Goal: Communication & Community: Share content

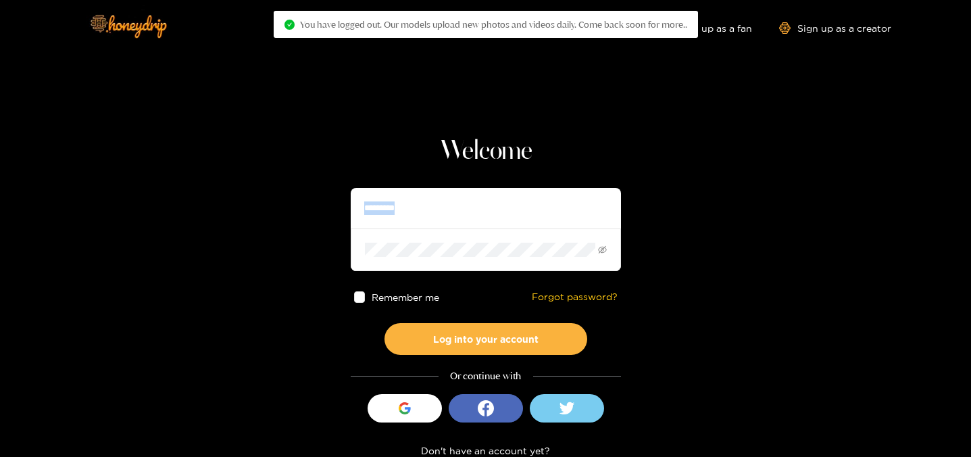
drag, startPoint x: 532, startPoint y: 234, endPoint x: 356, endPoint y: 182, distance: 183.2
click at [357, 182] on div "Welcome ********* Remember me Forgot password? Log into your account Or continu…" at bounding box center [486, 307] width 270 height 345
click at [356, 182] on div "Welcome ********* Remember me Forgot password? Log into your account Or continu…" at bounding box center [486, 307] width 270 height 345
drag, startPoint x: 340, startPoint y: 206, endPoint x: 296, endPoint y: 191, distance: 46.4
click at [296, 191] on section "Welcome ********* Remember me Forgot password? Log into your account Or continu…" at bounding box center [485, 240] width 971 height 480
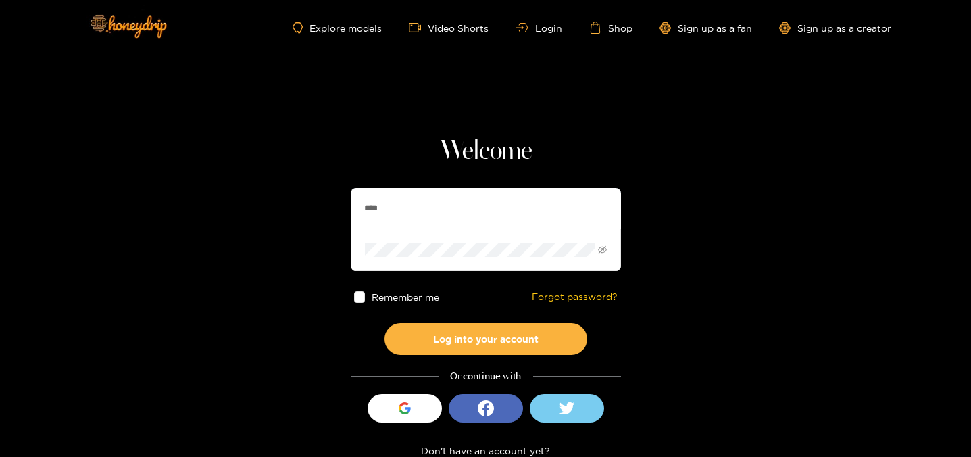
type input "********"
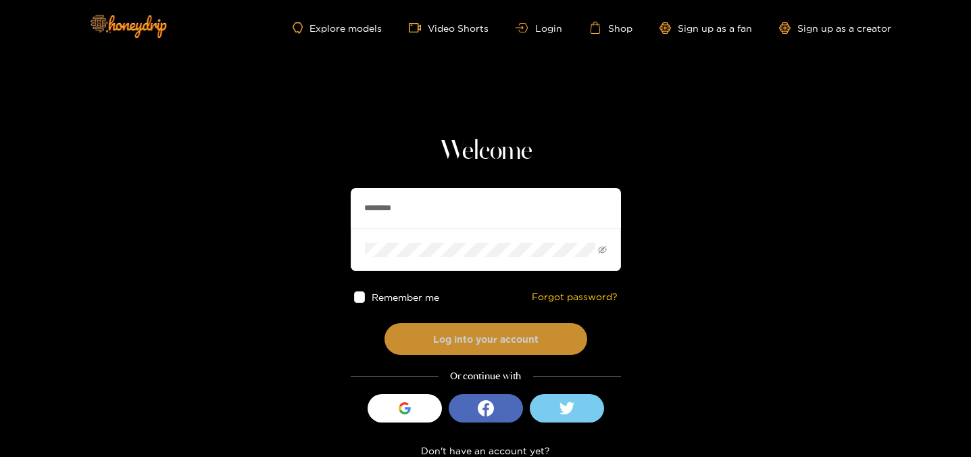
click at [447, 332] on button "Log into your account" at bounding box center [485, 339] width 203 height 32
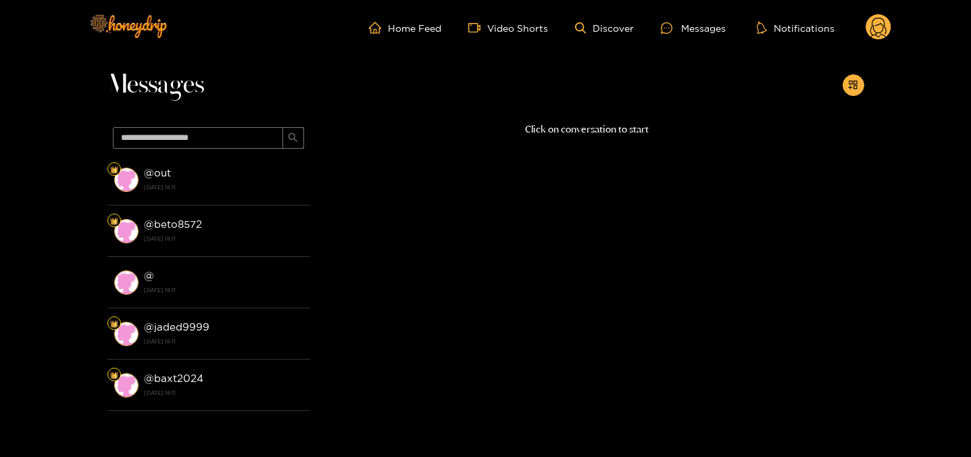
click at [260, 209] on li "@ beto8572 [DATE] 18:11" at bounding box center [208, 230] width 203 height 51
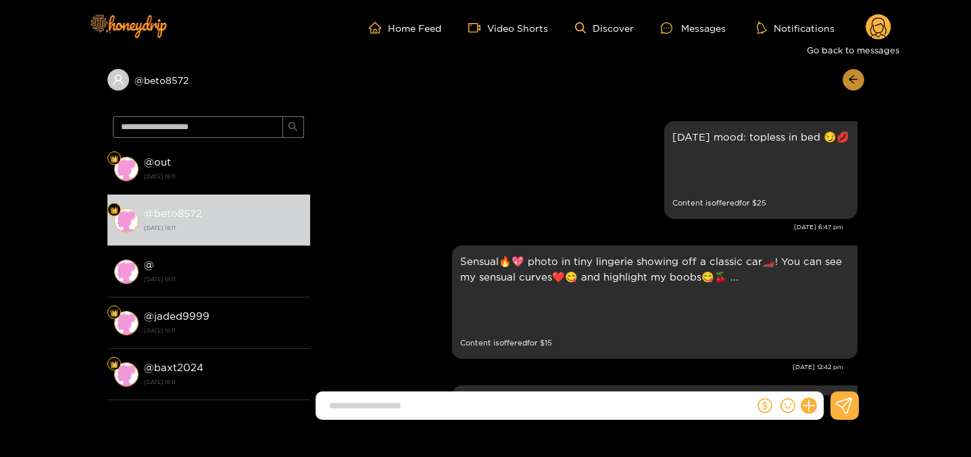
scroll to position [2882, 0]
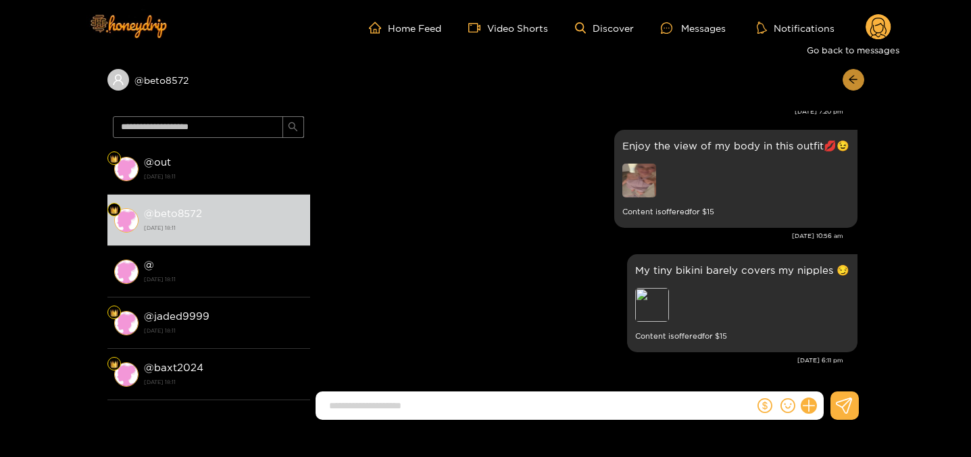
click at [843, 76] on button "button" at bounding box center [854, 80] width 22 height 22
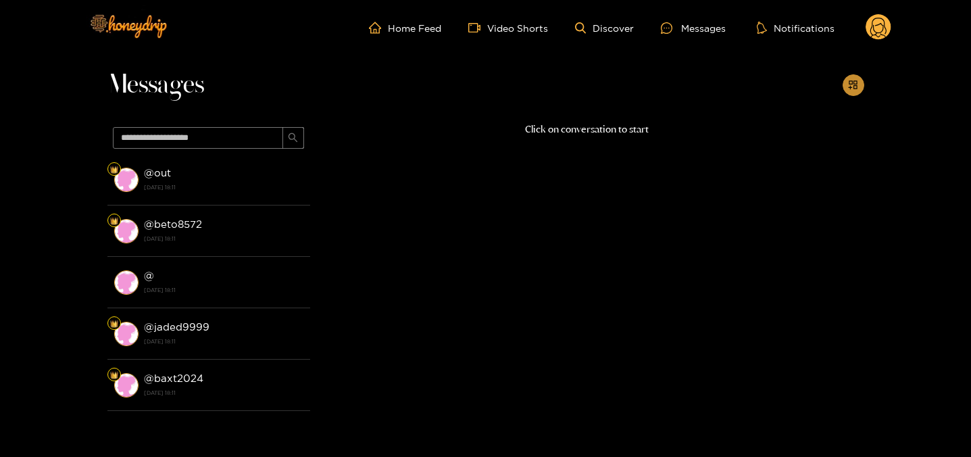
click at [853, 82] on icon "appstore-add" at bounding box center [853, 85] width 10 height 10
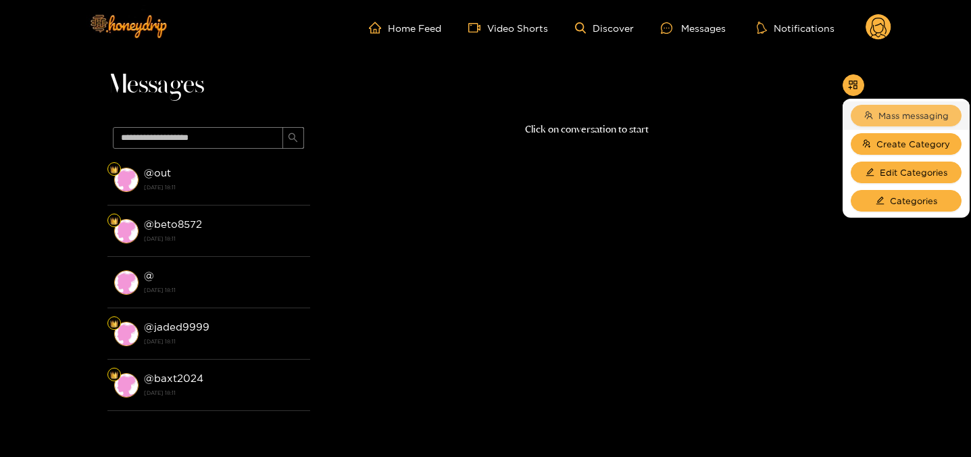
click at [872, 111] on button "Mass messaging" at bounding box center [906, 116] width 111 height 22
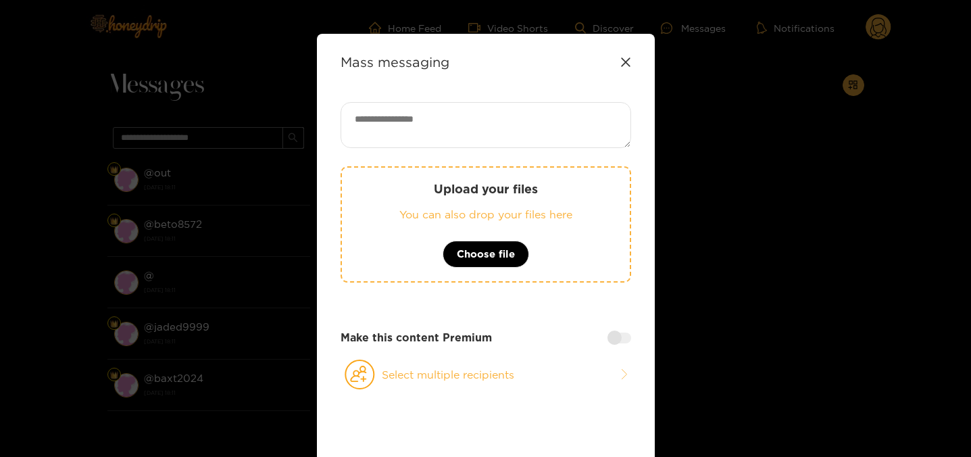
click at [370, 357] on div "Upload your files You can also drop your files here Choose file Make this conte…" at bounding box center [486, 290] width 291 height 377
click at [368, 367] on icon at bounding box center [360, 374] width 30 height 30
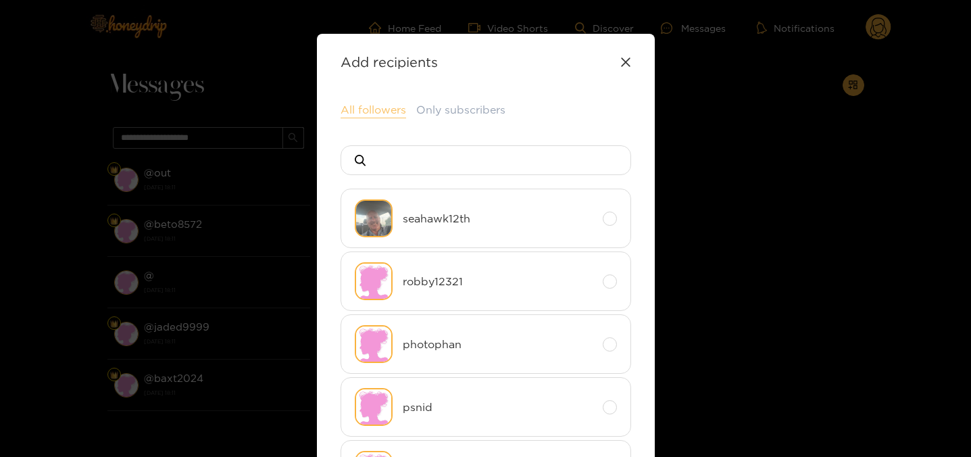
click at [370, 110] on button "All followers" at bounding box center [374, 110] width 66 height 16
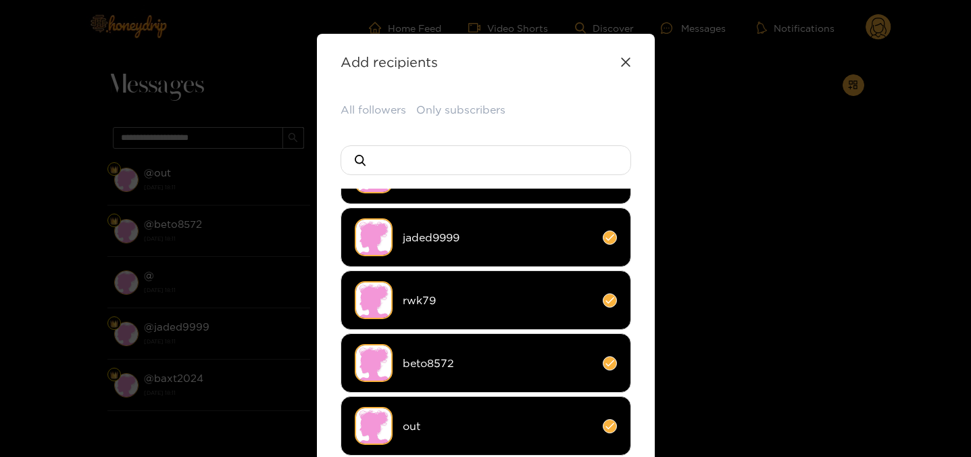
scroll to position [139, 0]
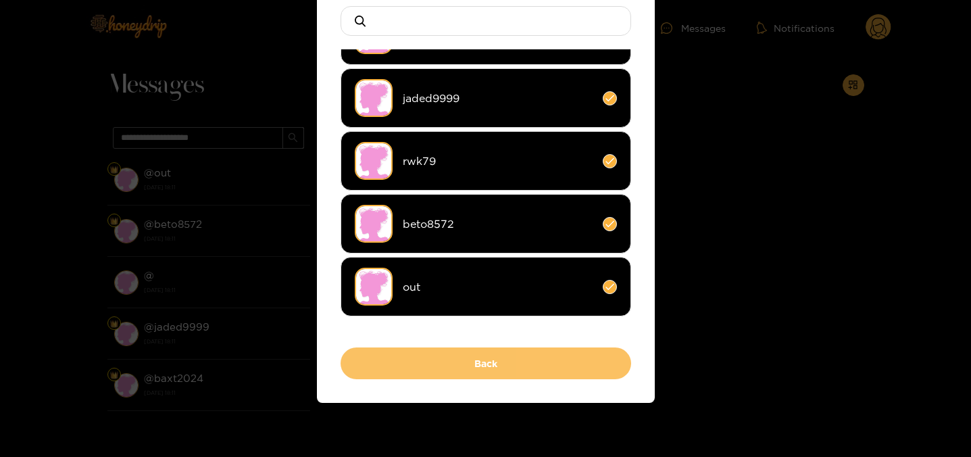
click at [479, 353] on button "Back" at bounding box center [486, 363] width 291 height 32
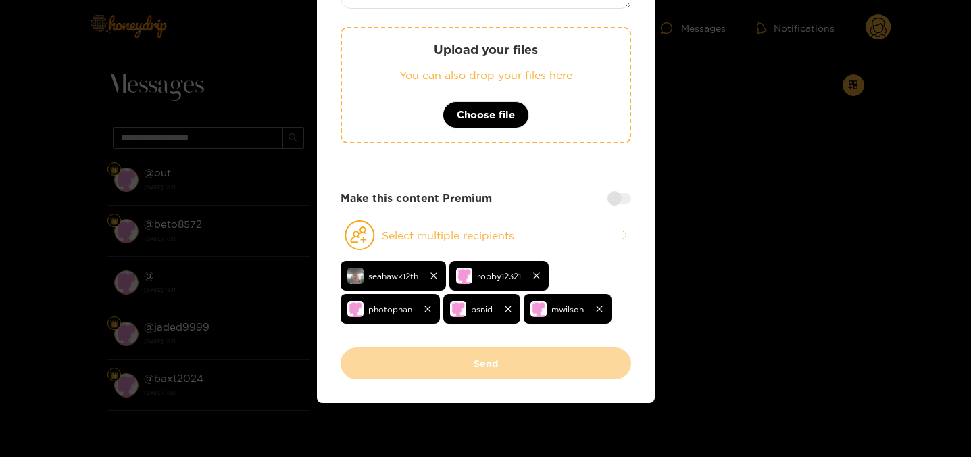
click at [613, 193] on div at bounding box center [619, 198] width 24 height 11
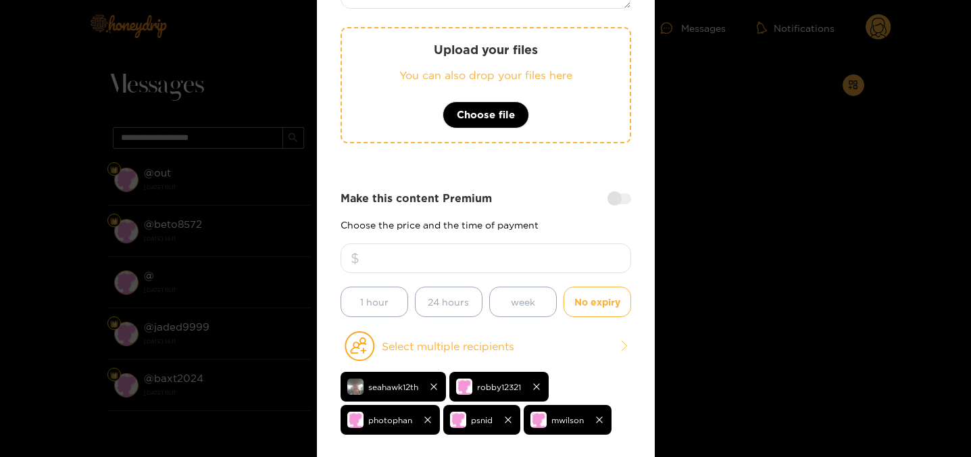
click at [570, 244] on input "number" at bounding box center [486, 258] width 291 height 30
type input "*"
click at [596, 205] on div "Make this content Premium" at bounding box center [486, 199] width 291 height 16
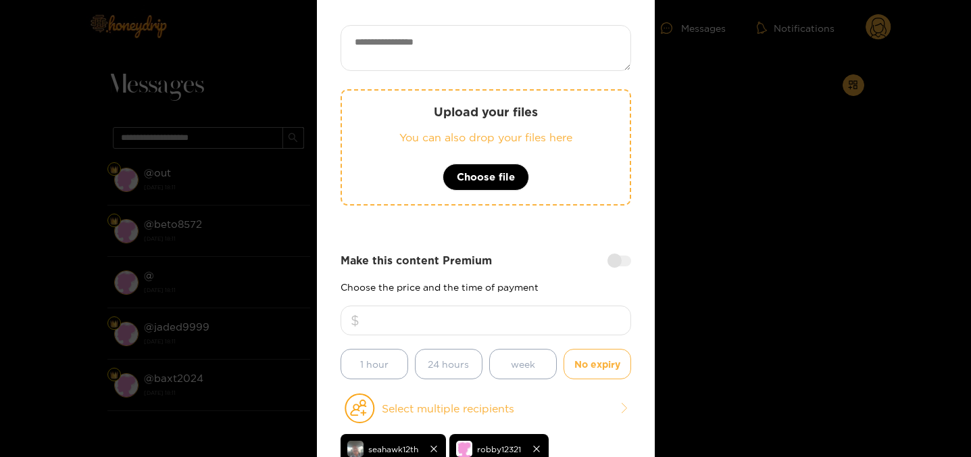
scroll to position [0, 0]
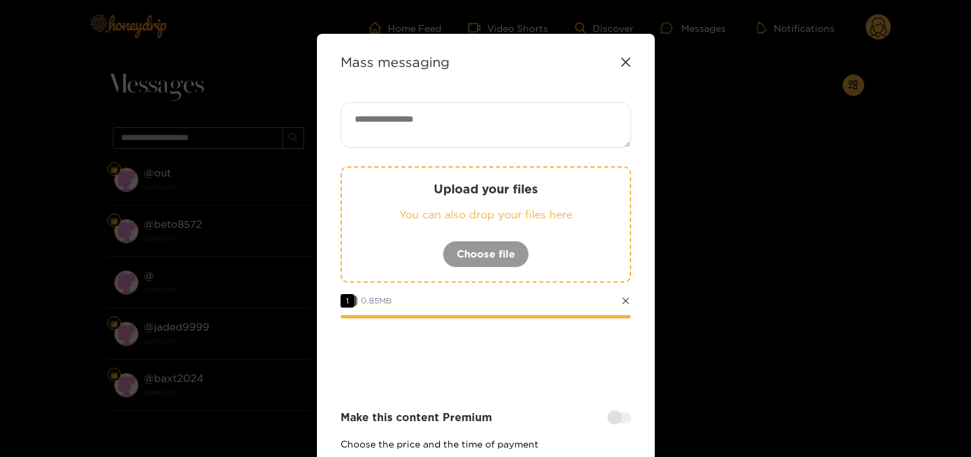
click at [521, 122] on textarea at bounding box center [486, 125] width 291 height 46
click at [474, 135] on textarea at bounding box center [486, 125] width 291 height 46
paste textarea "**********"
type textarea "**********"
click at [480, 345] on div at bounding box center [486, 355] width 291 height 54
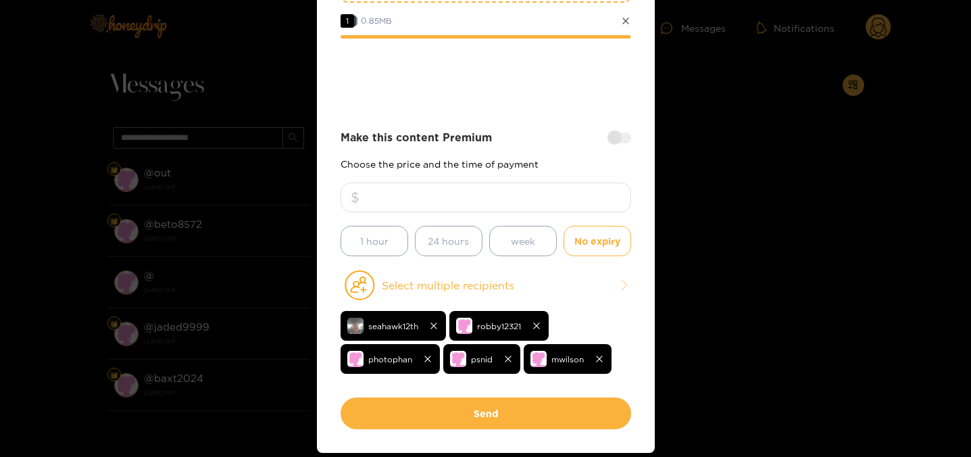
scroll to position [330, 0]
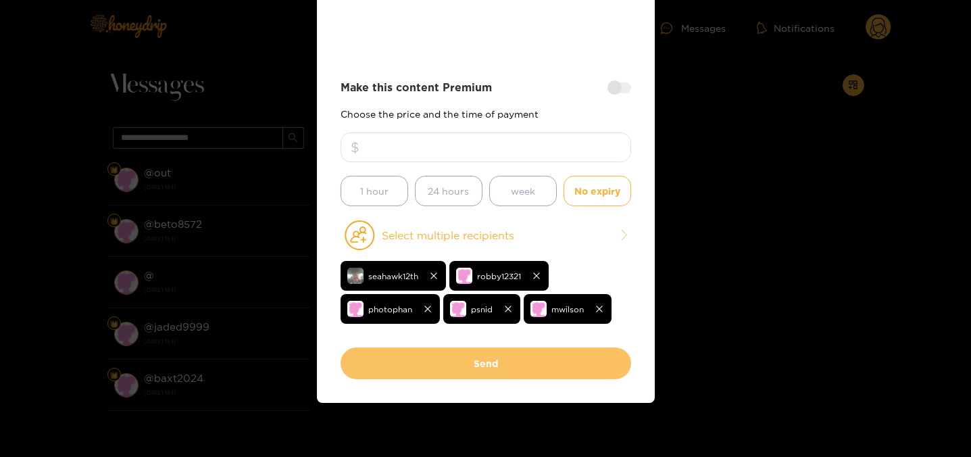
click at [463, 362] on button "Send" at bounding box center [486, 363] width 291 height 32
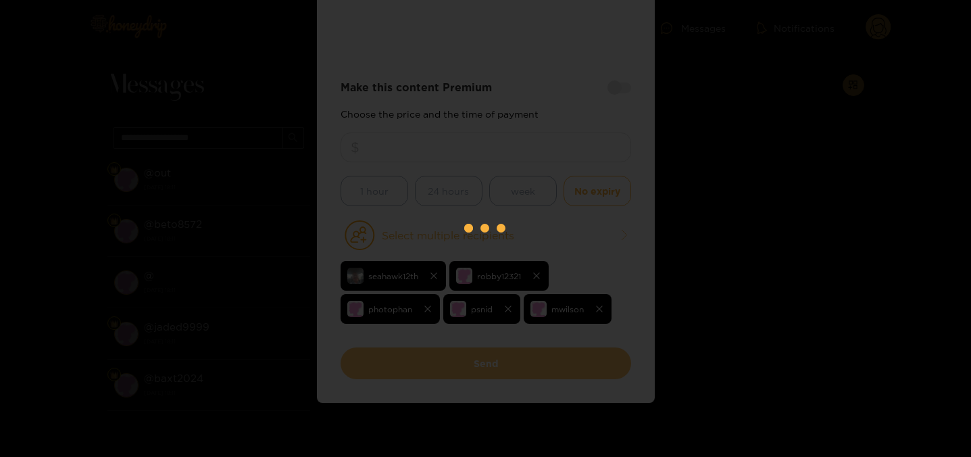
scroll to position [184, 0]
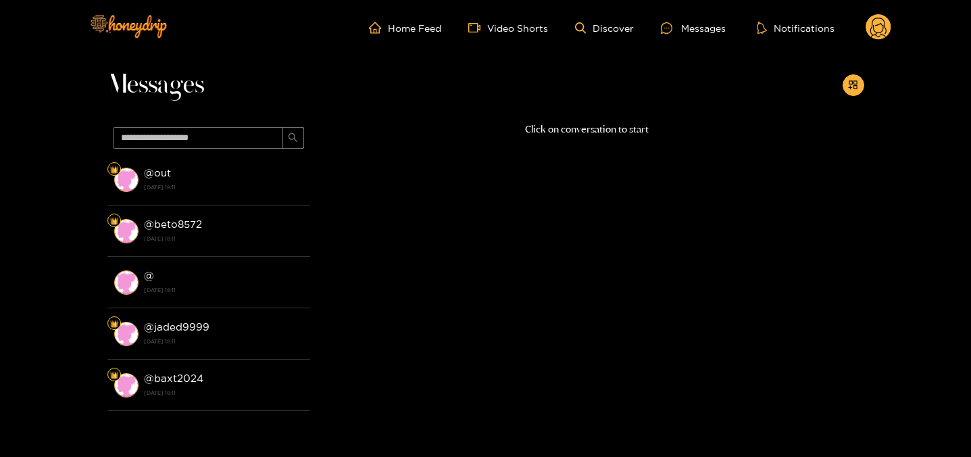
click at [876, 22] on circle at bounding box center [879, 27] width 26 height 26
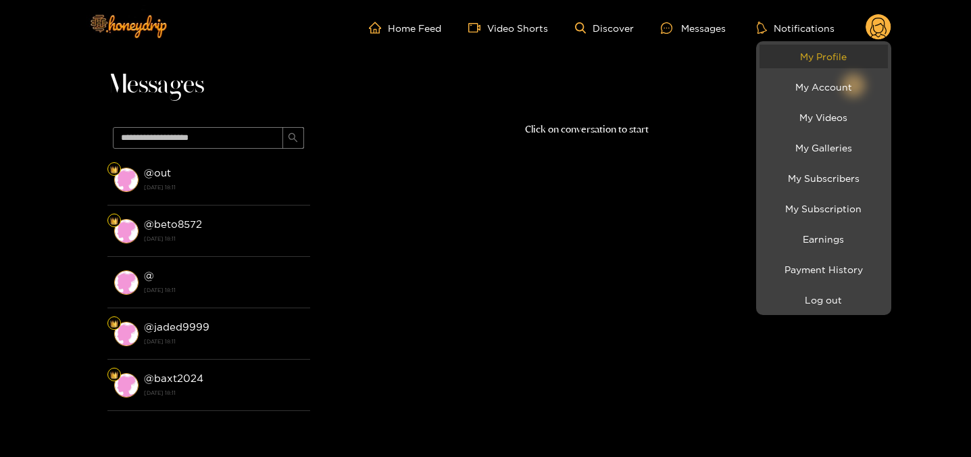
click at [866, 59] on link "My Profile" at bounding box center [824, 57] width 128 height 24
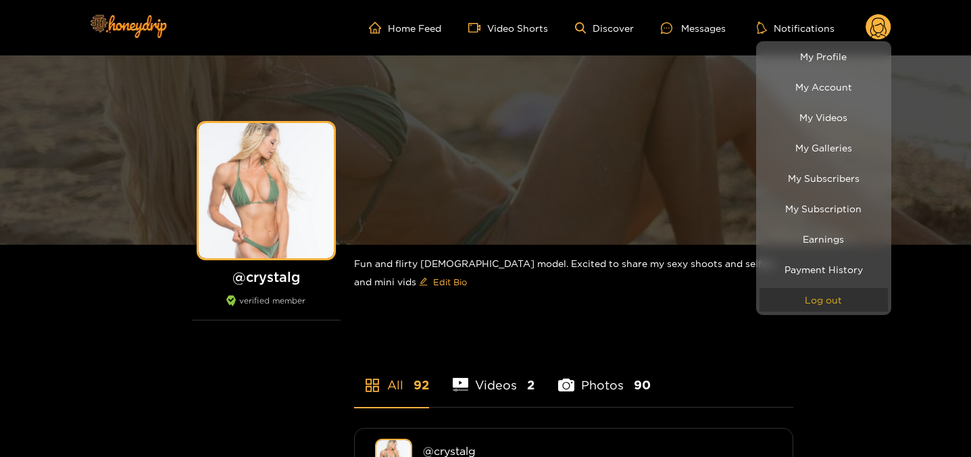
click at [810, 298] on button "Log out" at bounding box center [824, 300] width 128 height 24
